Goal: Task Accomplishment & Management: Complete application form

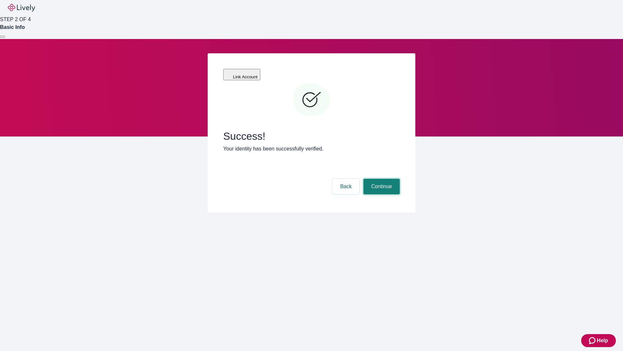
click at [381, 179] on button "Continue" at bounding box center [382, 187] width 36 height 16
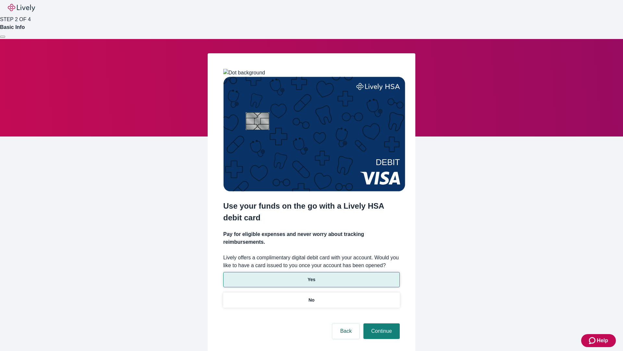
click at [311, 276] on p "Yes" at bounding box center [312, 279] width 8 height 7
click at [381, 323] on button "Continue" at bounding box center [382, 331] width 36 height 16
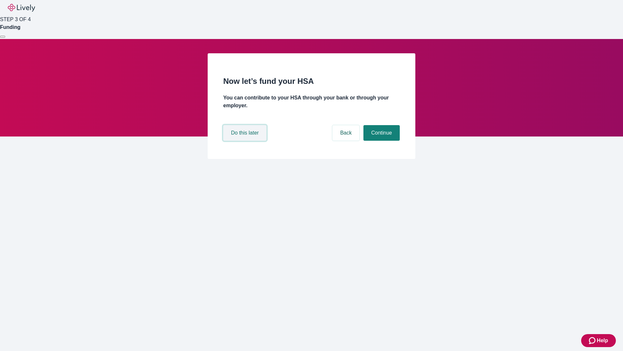
click at [246, 141] on button "Do this later" at bounding box center [244, 133] width 43 height 16
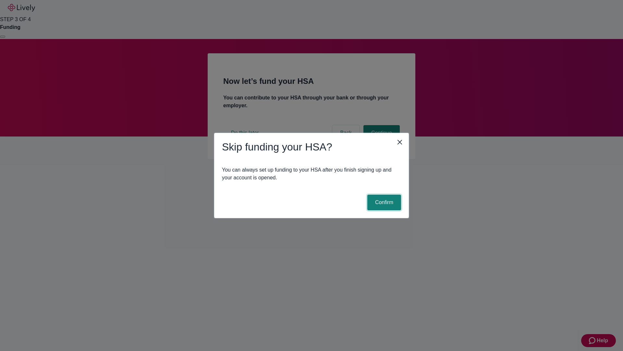
click at [383, 202] on button "Confirm" at bounding box center [384, 202] width 34 height 16
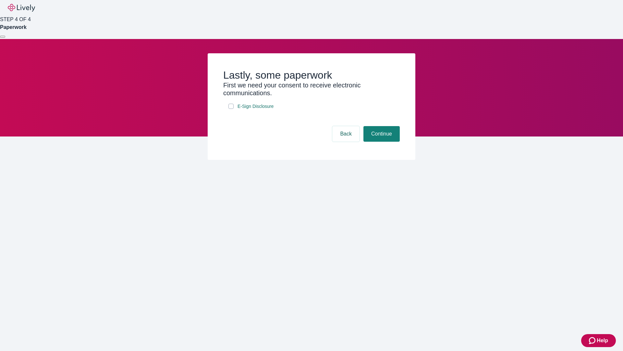
click at [231, 109] on input "E-Sign Disclosure" at bounding box center [230, 106] width 5 height 5
checkbox input "true"
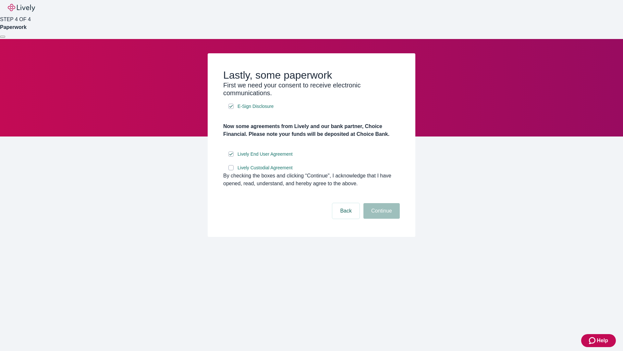
click at [231, 170] on input "Lively Custodial Agreement" at bounding box center [230, 167] width 5 height 5
checkbox input "true"
click at [381, 218] on button "Continue" at bounding box center [382, 211] width 36 height 16
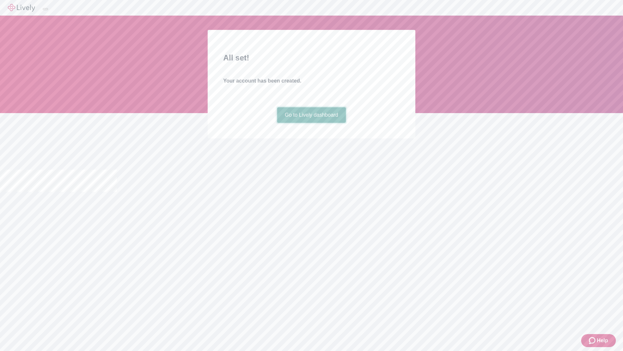
click at [311, 123] on link "Go to Lively dashboard" at bounding box center [311, 115] width 69 height 16
